Goal: Transaction & Acquisition: Purchase product/service

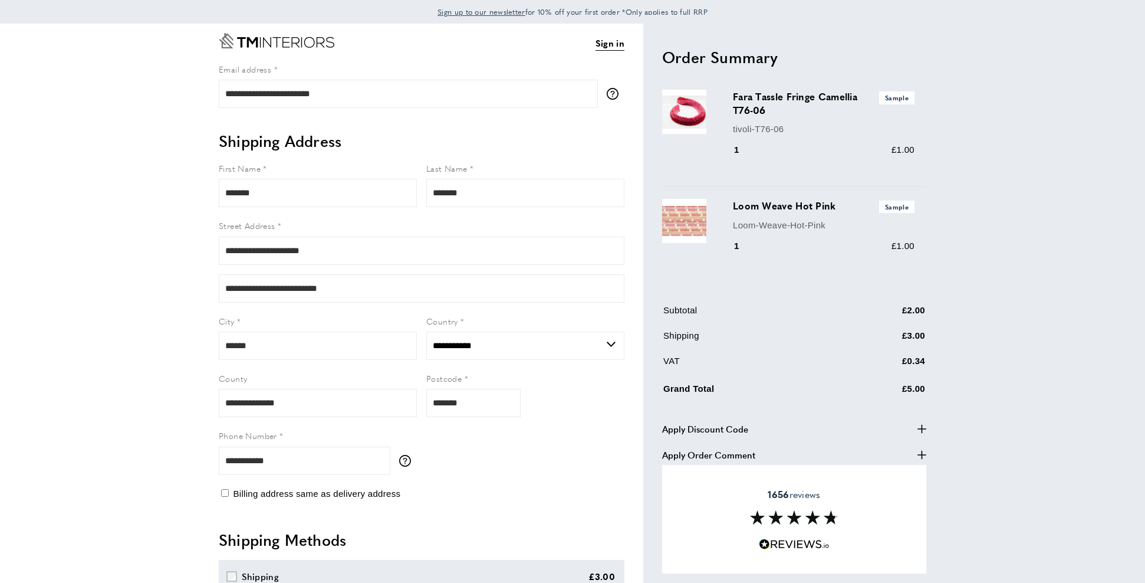
select select "**"
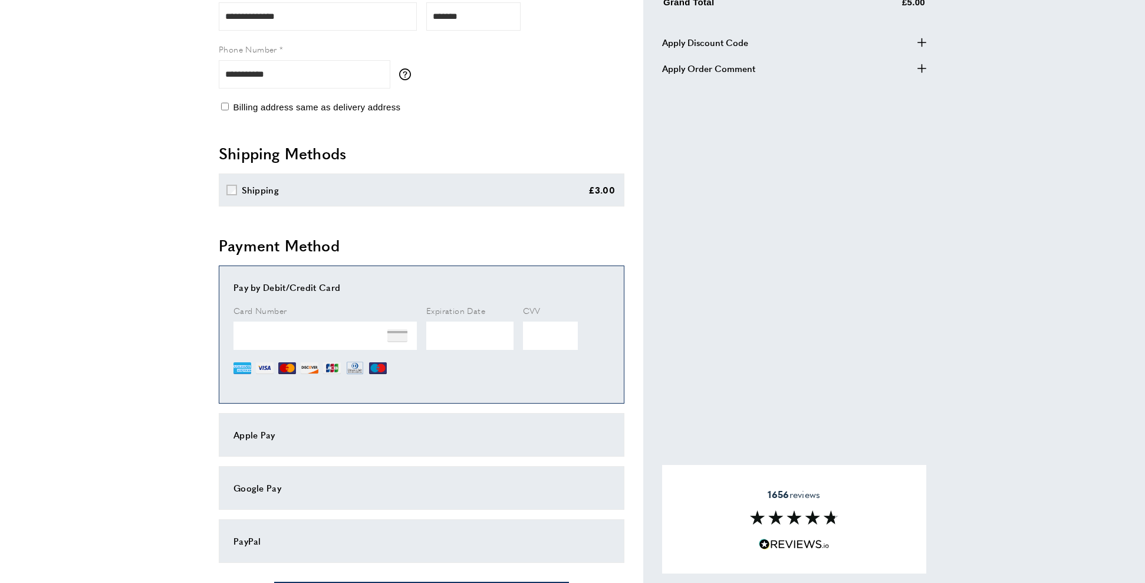
scroll to position [504, 0]
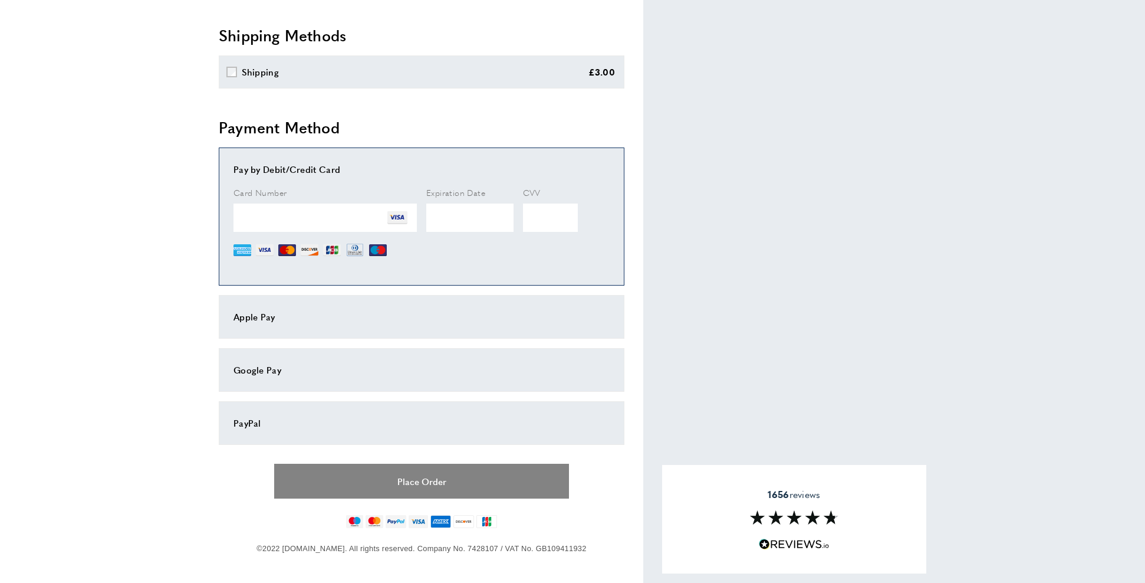
click at [472, 469] on button "Place Order" at bounding box center [421, 480] width 295 height 35
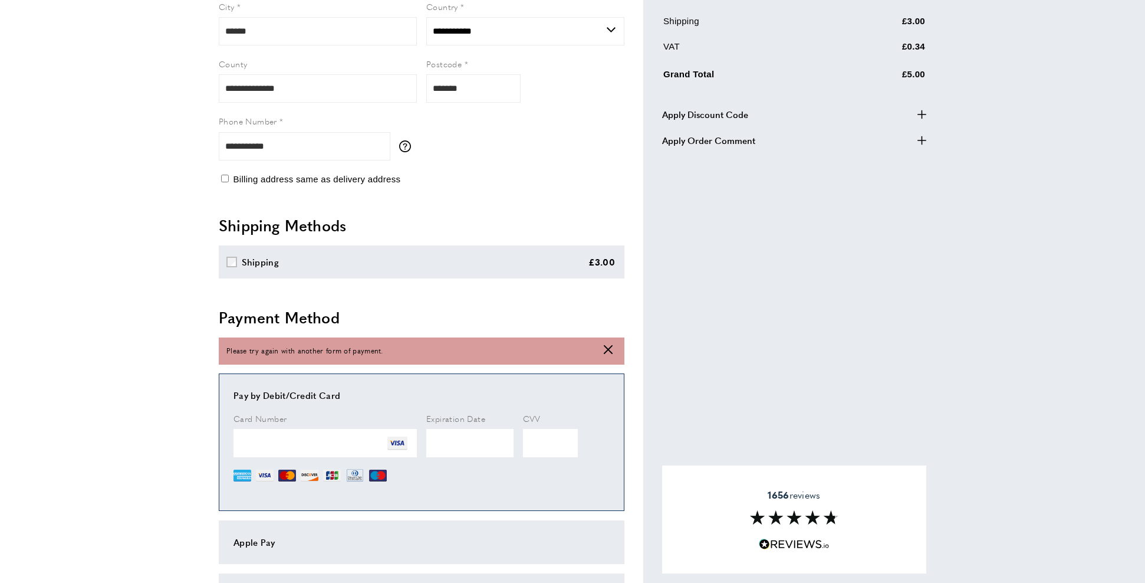
scroll to position [539, 0]
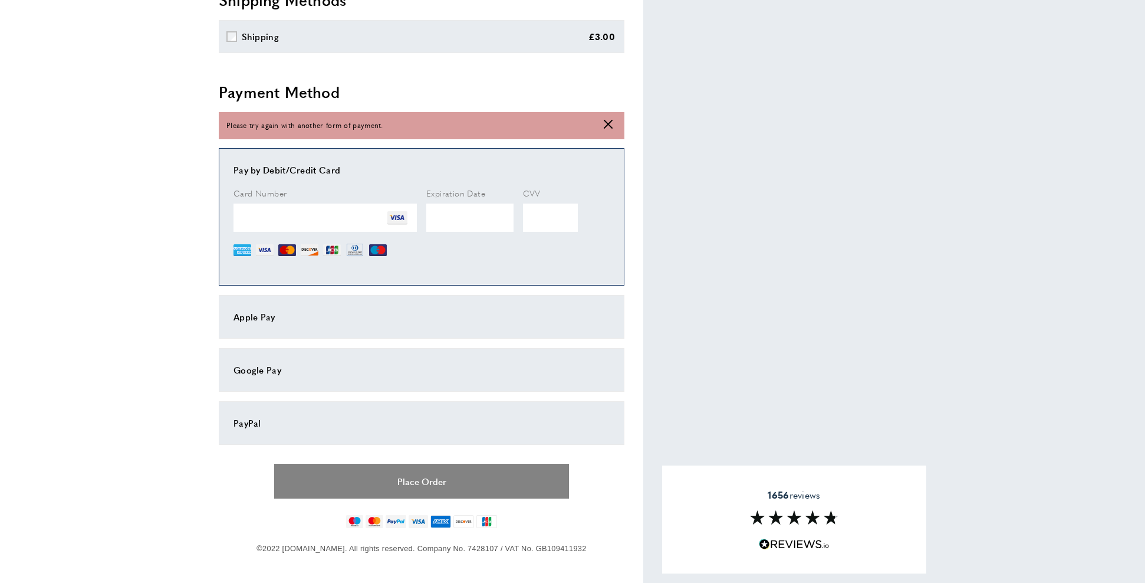
click at [450, 470] on button "Place Order" at bounding box center [421, 480] width 295 height 35
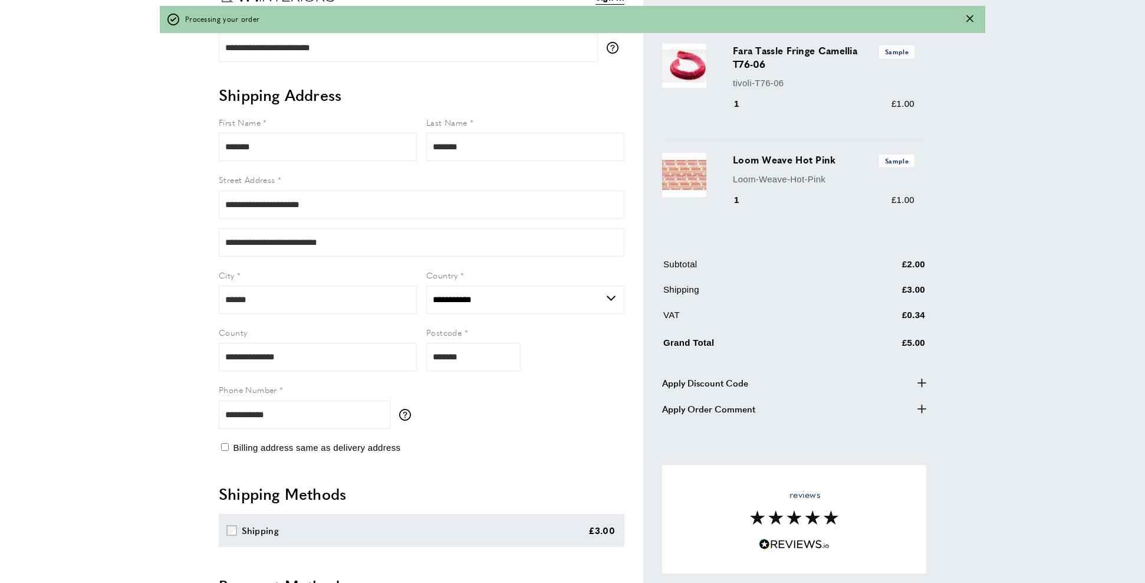
scroll to position [0, 0]
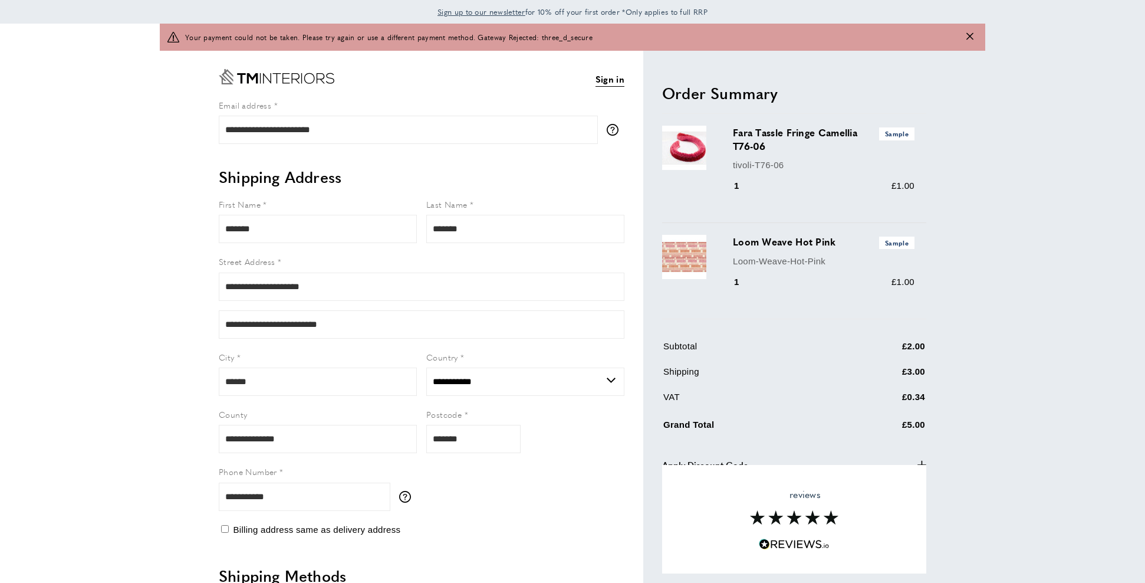
click at [968, 41] on button "Close message" at bounding box center [969, 37] width 7 height 11
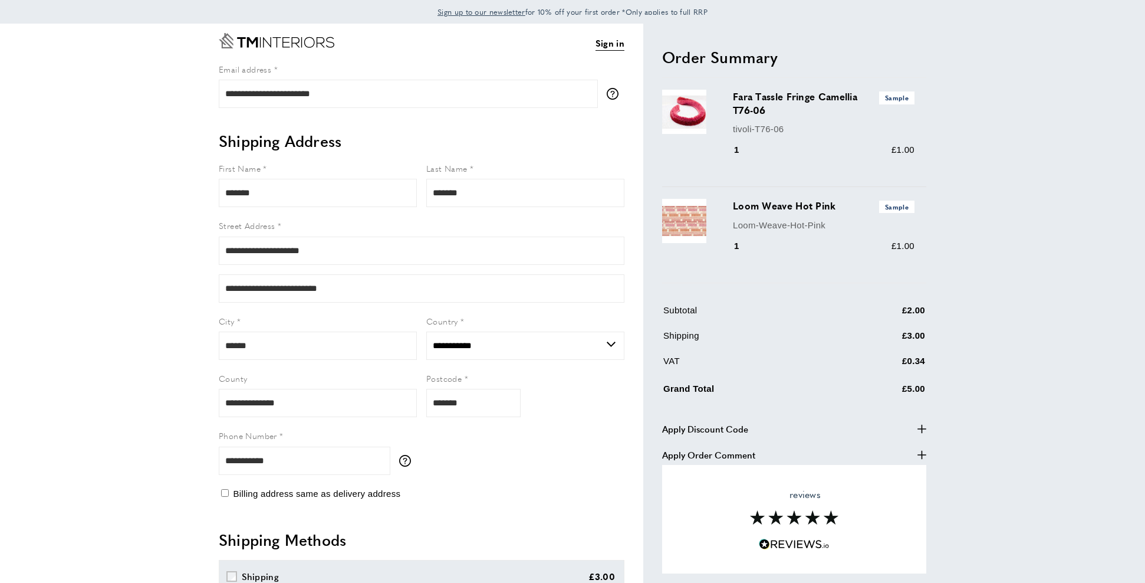
drag, startPoint x: 735, startPoint y: 98, endPoint x: 849, endPoint y: 103, distance: 114.5
click at [849, 103] on h3 "Fara Tassle Fringe Camellia T76-06 Sample" at bounding box center [824, 103] width 182 height 27
copy h3 "Fara Tassle Fringe Camellia T76-06"
click at [682, 118] on img at bounding box center [684, 112] width 44 height 44
click at [834, 203] on h3 "Loom Weave Hot Pink Sample" at bounding box center [824, 206] width 182 height 14
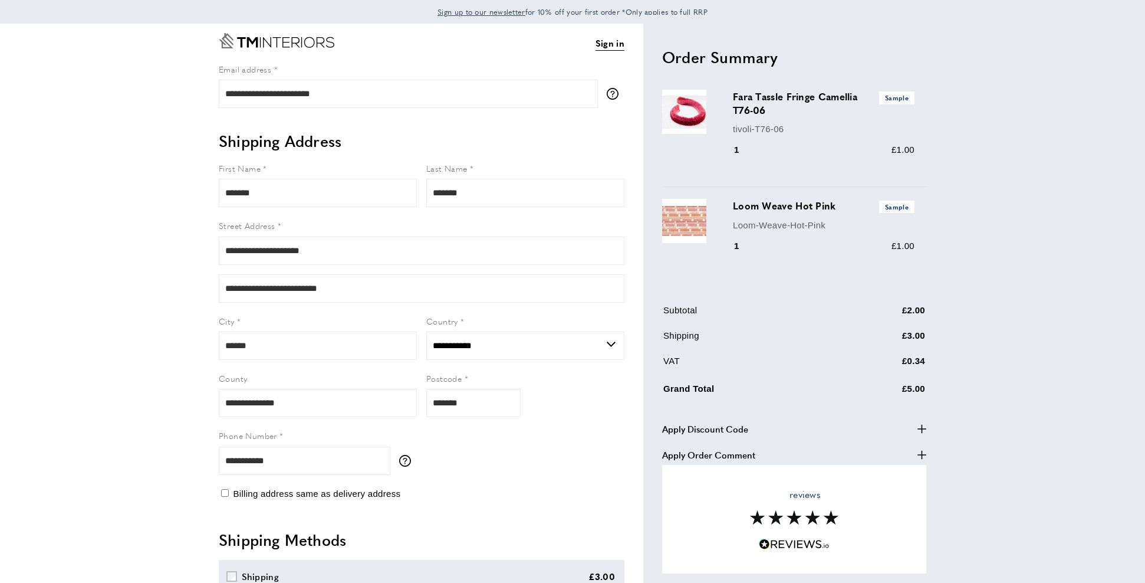
drag, startPoint x: 853, startPoint y: 205, endPoint x: 712, endPoint y: 206, distance: 140.9
click at [706, 203] on div "Loom Weave Hot Pink Sample Loom-Weave-Hot-Pink 1 £1.00" at bounding box center [794, 235] width 264 height 96
copy div "Loom Weave Hot Pink"
